Goal: Task Accomplishment & Management: Manage account settings

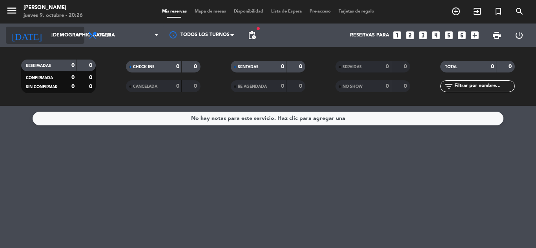
click at [76, 34] on icon "arrow_drop_down" at bounding box center [77, 35] width 9 height 9
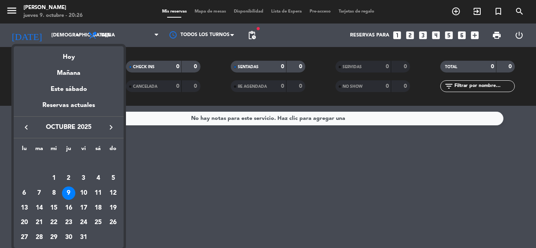
click at [63, 107] on div "Reservas actuales" at bounding box center [69, 108] width 110 height 16
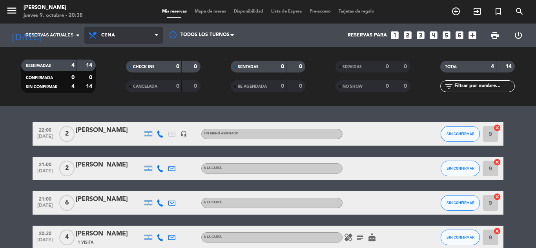
click at [124, 36] on span "Cena" at bounding box center [123, 35] width 78 height 17
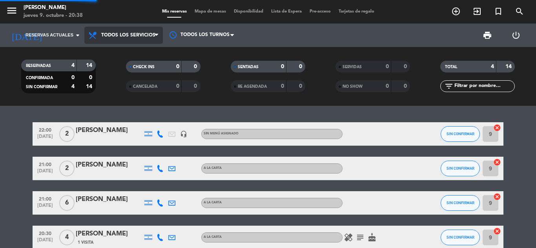
click at [120, 53] on div "menu [PERSON_NAME] [DATE] 9. octubre - 20:38 Mis reservas Mapa de mesas Disponi…" at bounding box center [268, 53] width 536 height 106
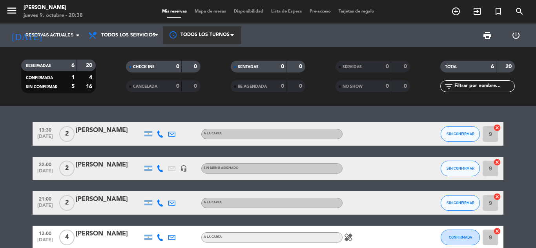
click at [226, 37] on div at bounding box center [202, 35] width 78 height 18
click at [198, 33] on div at bounding box center [202, 35] width 78 height 18
click at [515, 31] on icon "power_settings_new" at bounding box center [515, 35] width 9 height 9
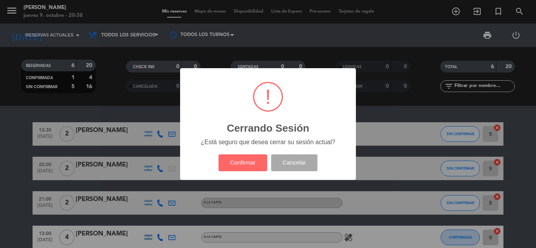
click at [415, 101] on div "? ! i Cerrando Sesión × ¿Está seguro que desea cerrar su sesión actual? Confirm…" at bounding box center [268, 124] width 536 height 248
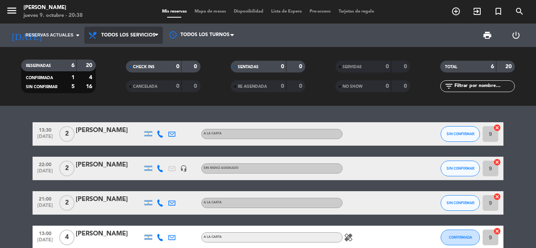
click at [130, 36] on span "Todos los servicios" at bounding box center [128, 35] width 54 height 5
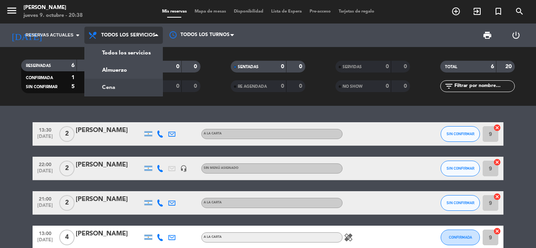
click at [124, 84] on div "menu [PERSON_NAME] [DATE] 9. octubre - 20:38 Mis reservas Mapa de mesas Disponi…" at bounding box center [268, 53] width 536 height 106
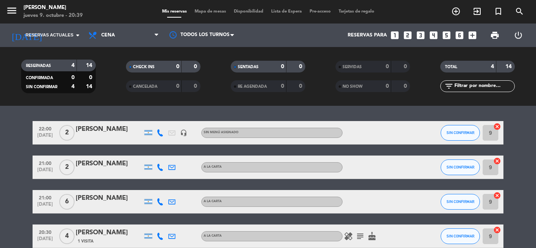
scroll to position [40, 0]
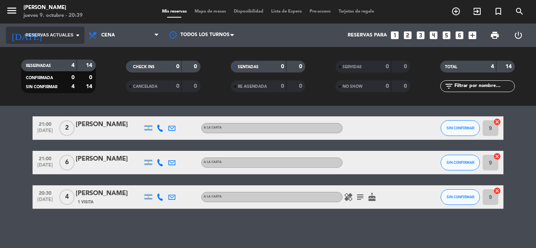
click at [73, 33] on icon "arrow_drop_down" at bounding box center [77, 35] width 9 height 9
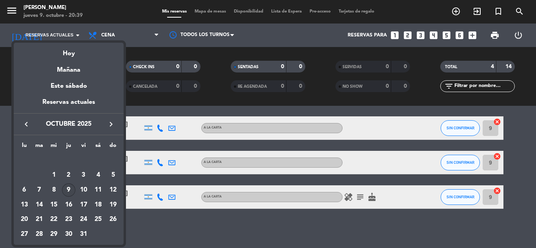
click at [66, 189] on div "9" at bounding box center [68, 190] width 13 height 13
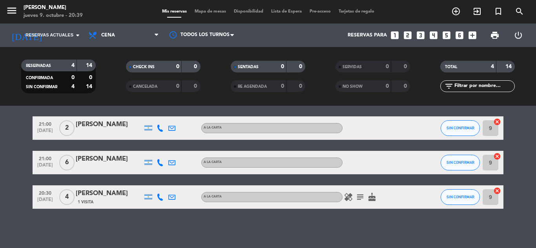
type input "[DEMOGRAPHIC_DATA][DATE]"
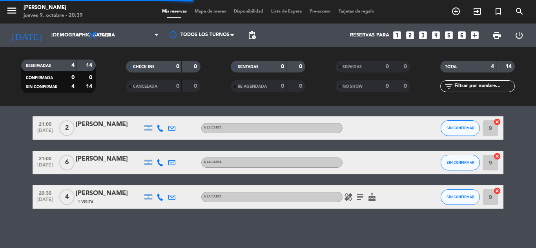
scroll to position [0, 0]
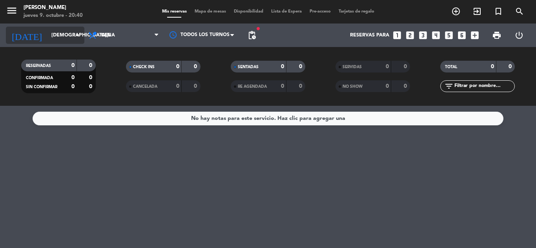
click at [78, 36] on icon "arrow_drop_down" at bounding box center [77, 35] width 9 height 9
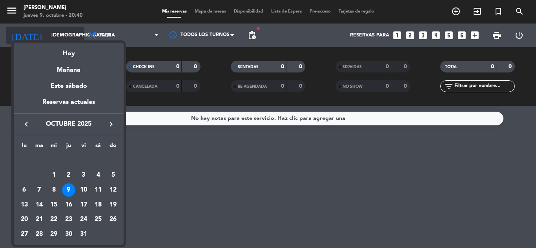
click at [78, 36] on div at bounding box center [268, 124] width 536 height 248
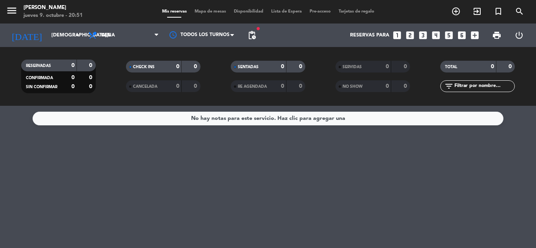
click at [257, 34] on span "pending_actions" at bounding box center [252, 35] width 16 height 16
click at [256, 36] on span "pending_actions" at bounding box center [251, 35] width 9 height 9
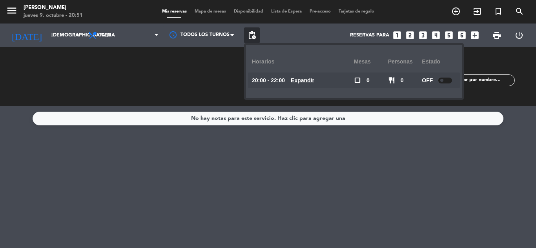
click at [170, 82] on div "CHECK INS 0 0 CANCELADA 0 0" at bounding box center [163, 76] width 105 height 43
